Goal: Information Seeking & Learning: Learn about a topic

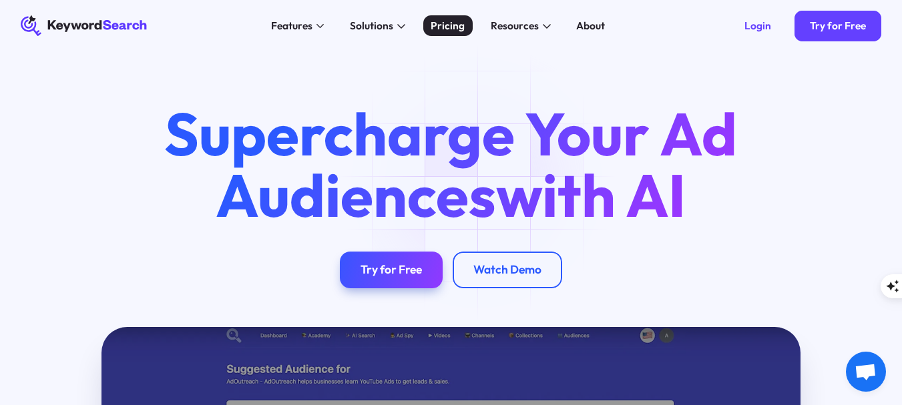
click at [433, 24] on div "Pricing" at bounding box center [448, 25] width 34 height 15
